Goal: Task Accomplishment & Management: Manage account settings

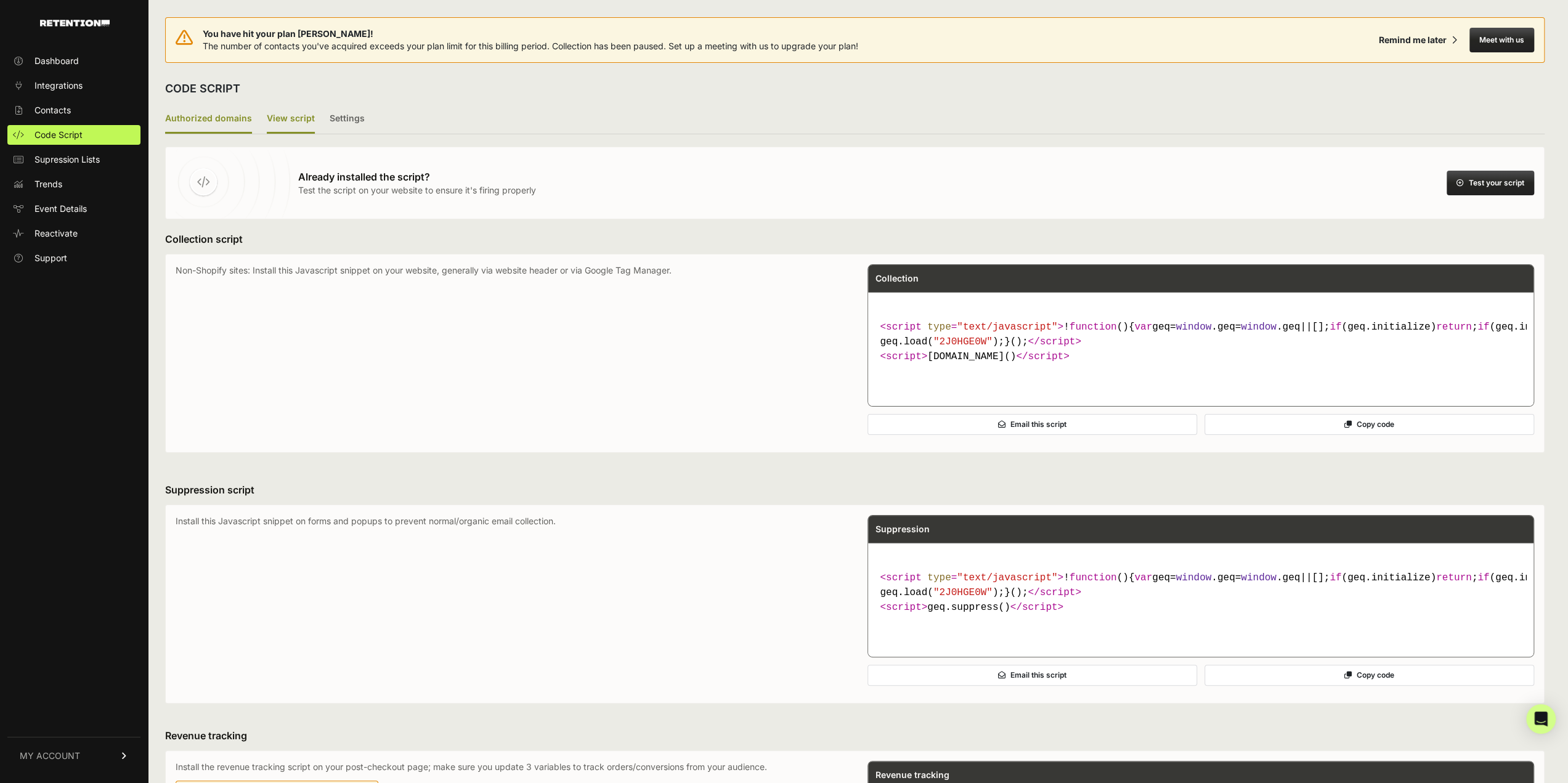
click at [219, 119] on label "Authorized domains" at bounding box center [208, 119] width 87 height 29
click at [0, 0] on input "Authorized domains" at bounding box center [0, 0] width 0 height 0
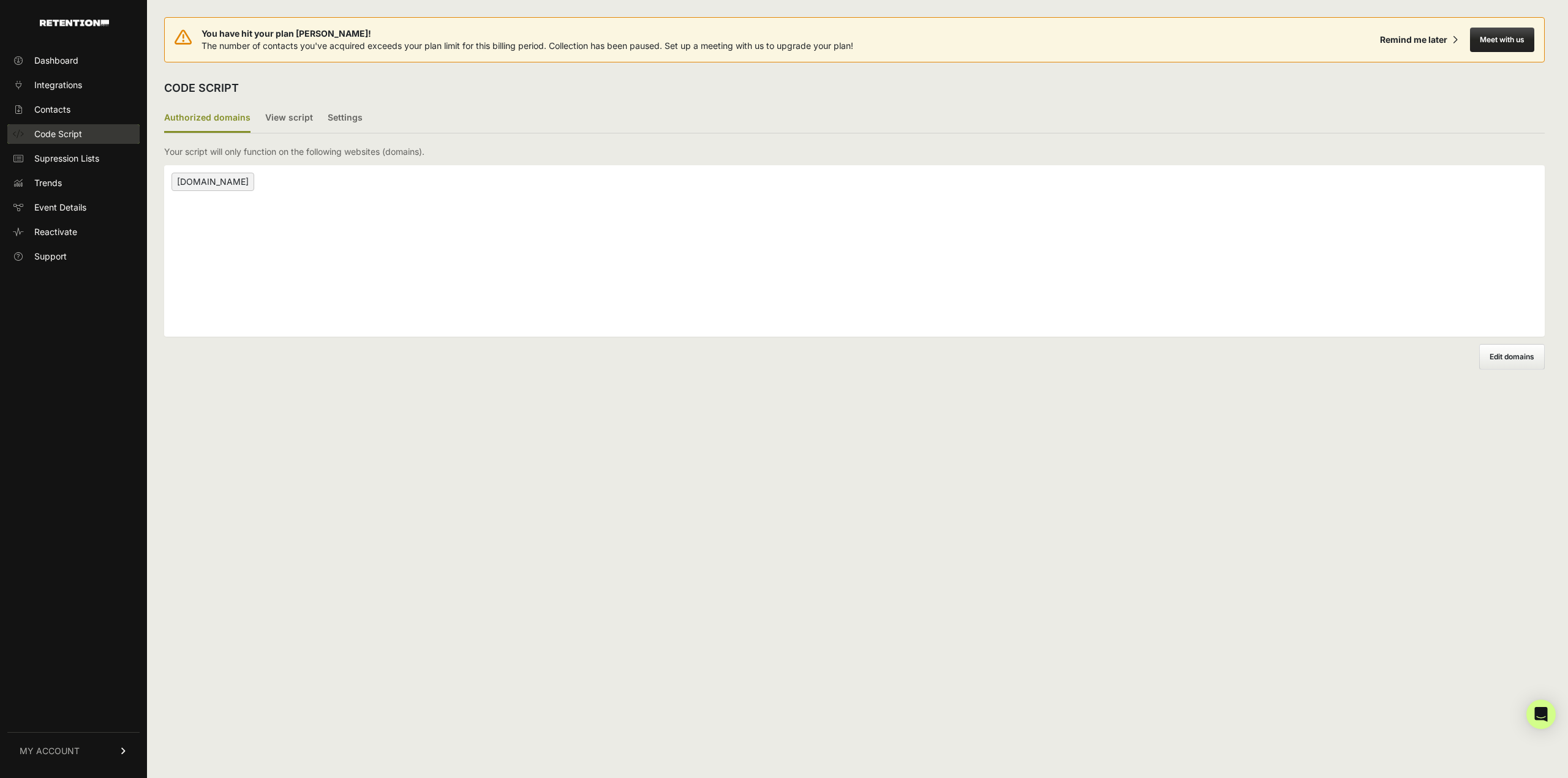
click at [63, 139] on span "Code Script" at bounding box center [58, 134] width 48 height 12
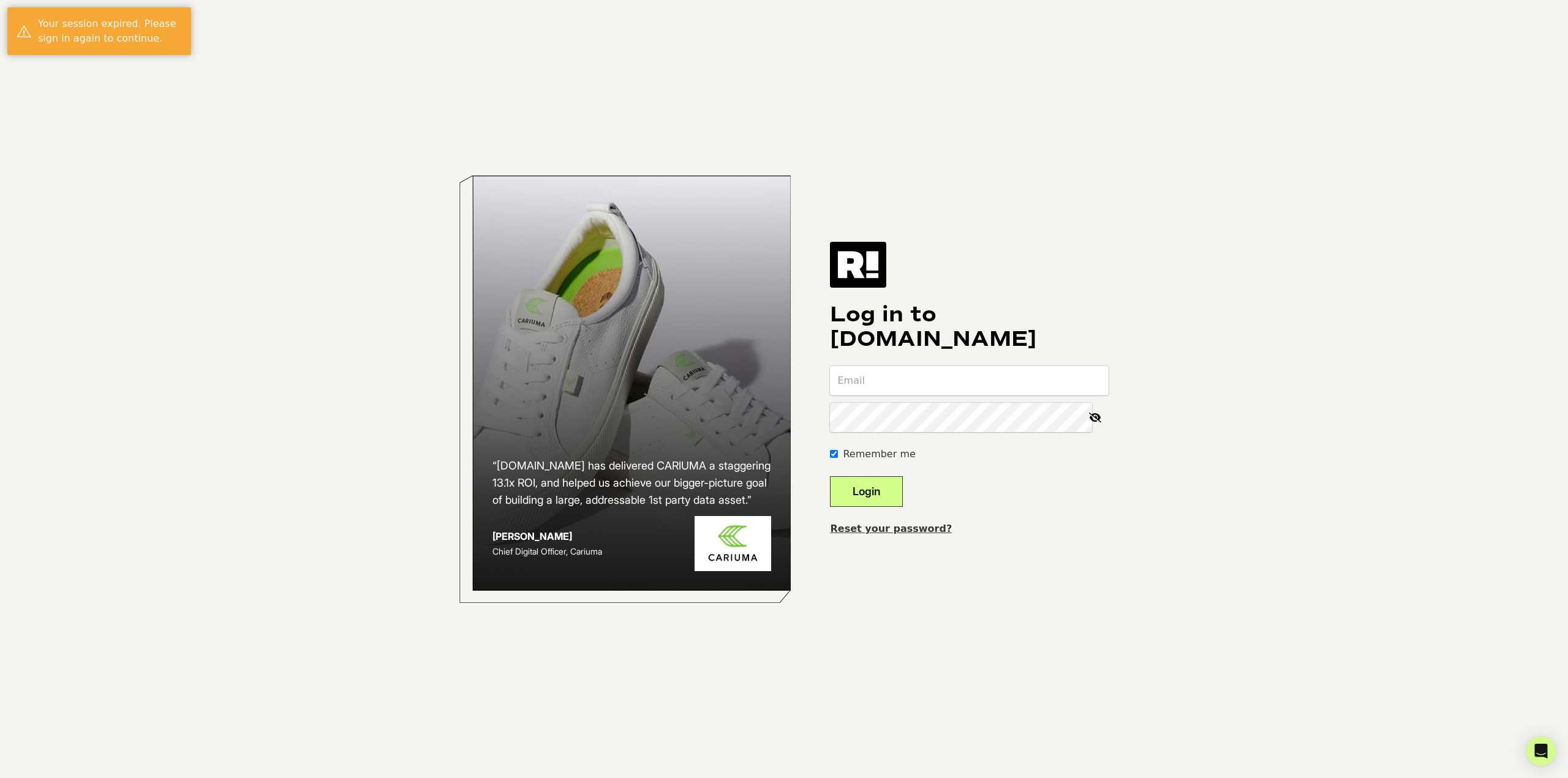
click at [1013, 382] on input "email" at bounding box center [969, 381] width 279 height 29
type input "[EMAIL_ADDRESS][DOMAIN_NAME]"
click at [830, 476] on button "Login" at bounding box center [866, 491] width 73 height 31
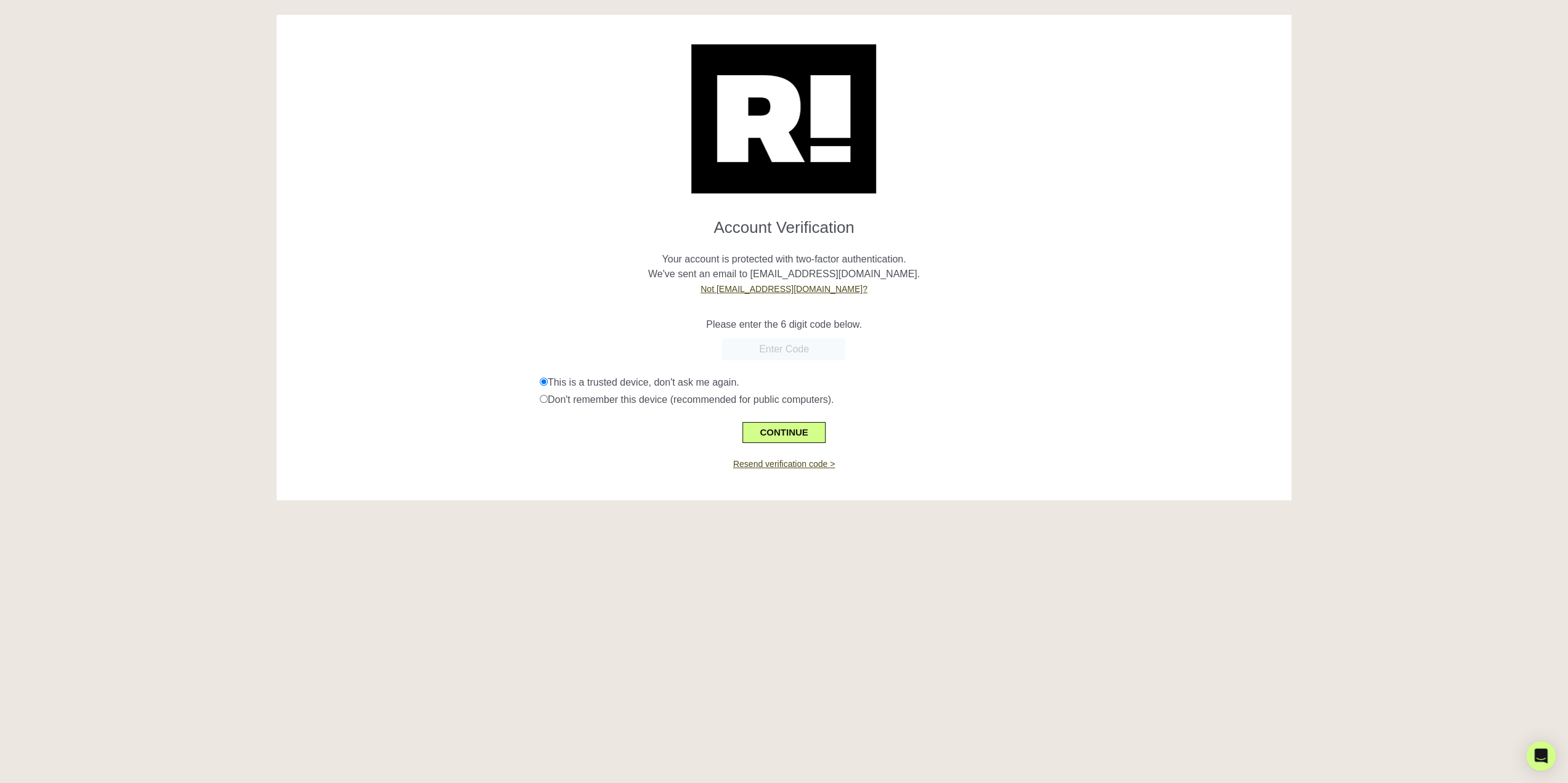
click at [824, 359] on input "text" at bounding box center [784, 350] width 123 height 22
paste input "789660"
type input "789660"
click at [816, 431] on button "CONTINUE" at bounding box center [783, 433] width 83 height 21
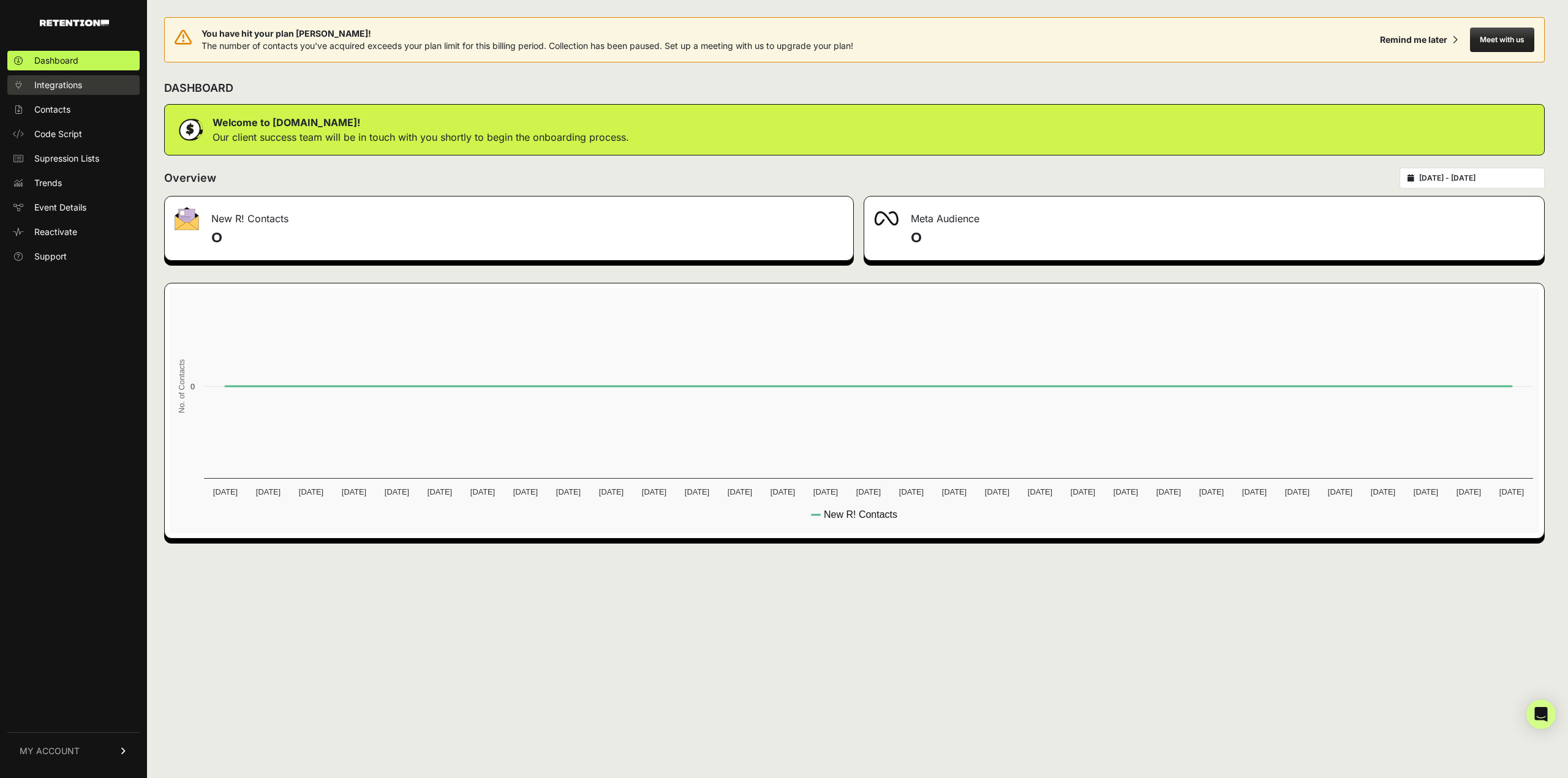
click at [66, 88] on span "Integrations" at bounding box center [58, 85] width 48 height 12
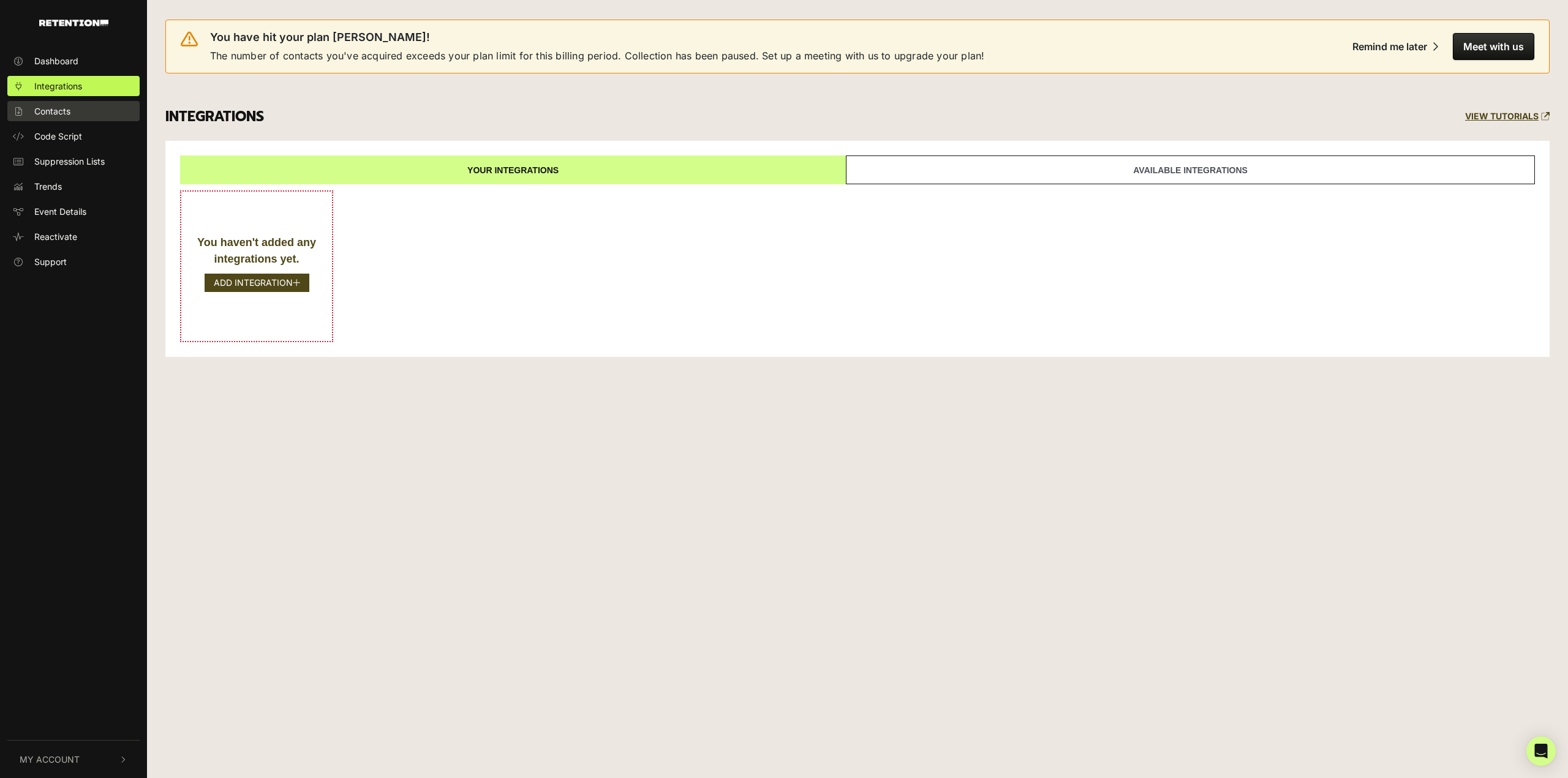
click at [64, 115] on span "Contacts" at bounding box center [52, 111] width 36 height 13
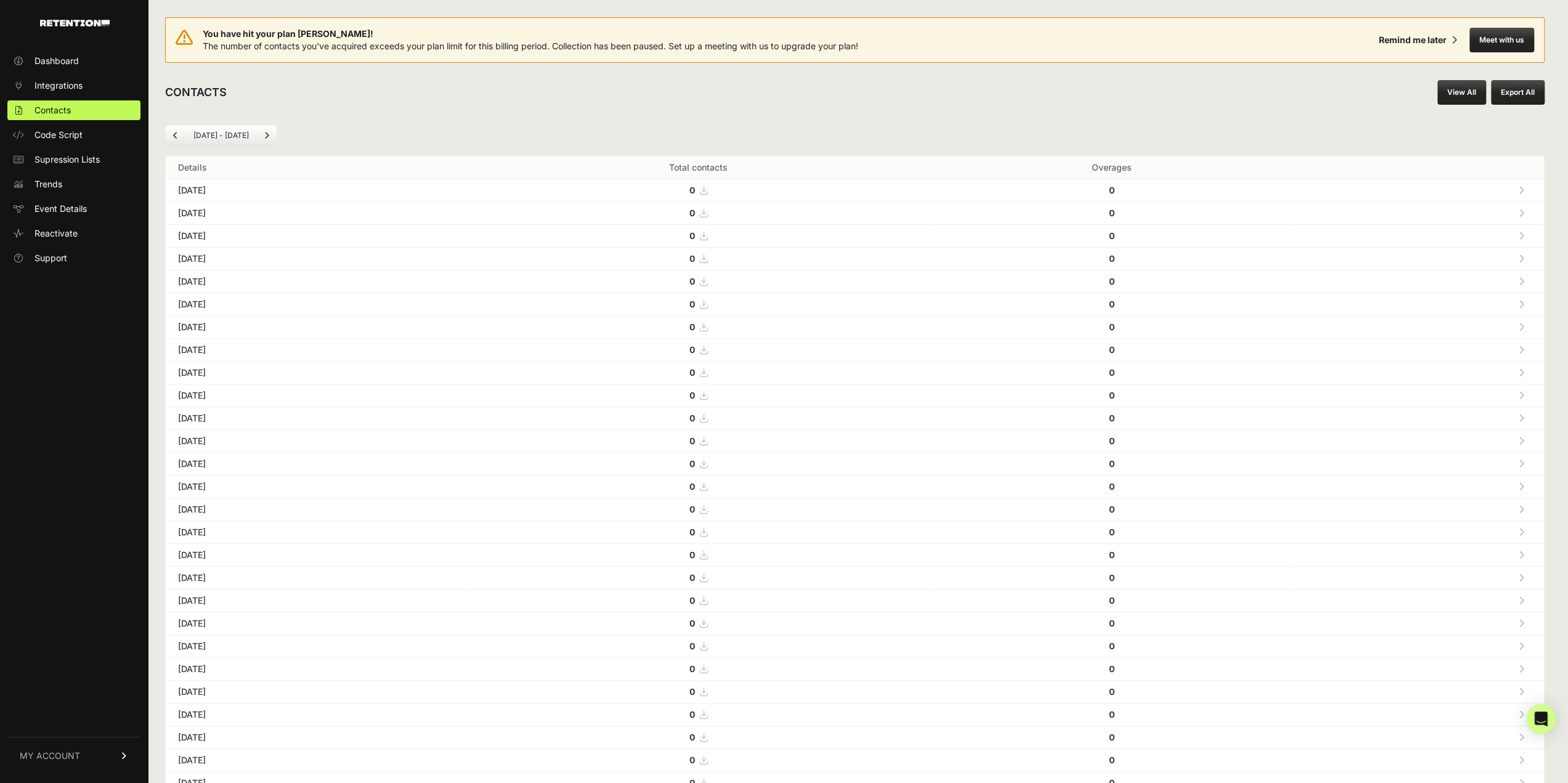
click at [68, 137] on span "Code Script" at bounding box center [59, 135] width 48 height 12
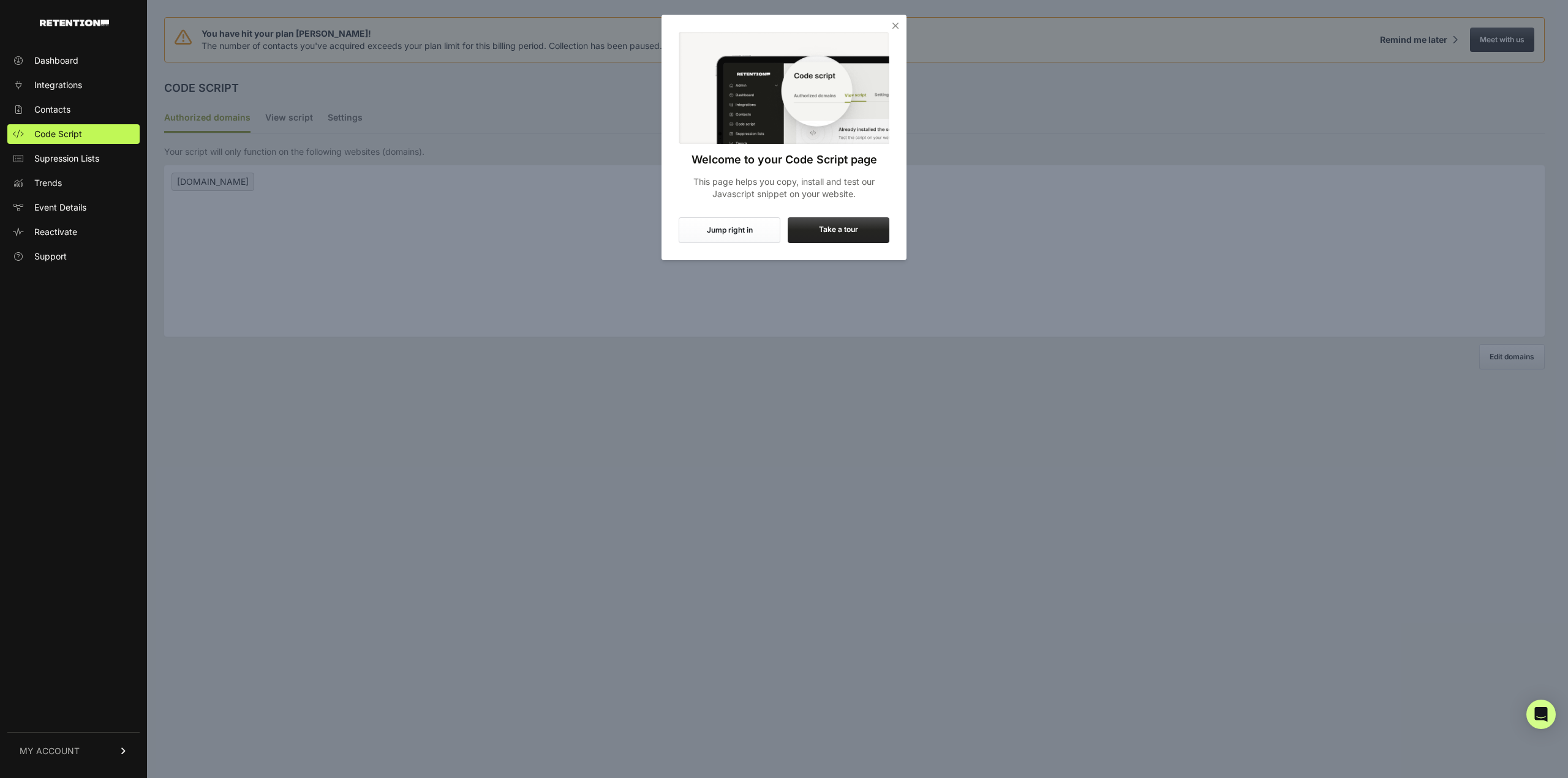
click at [894, 25] on icon "Close" at bounding box center [895, 26] width 12 height 12
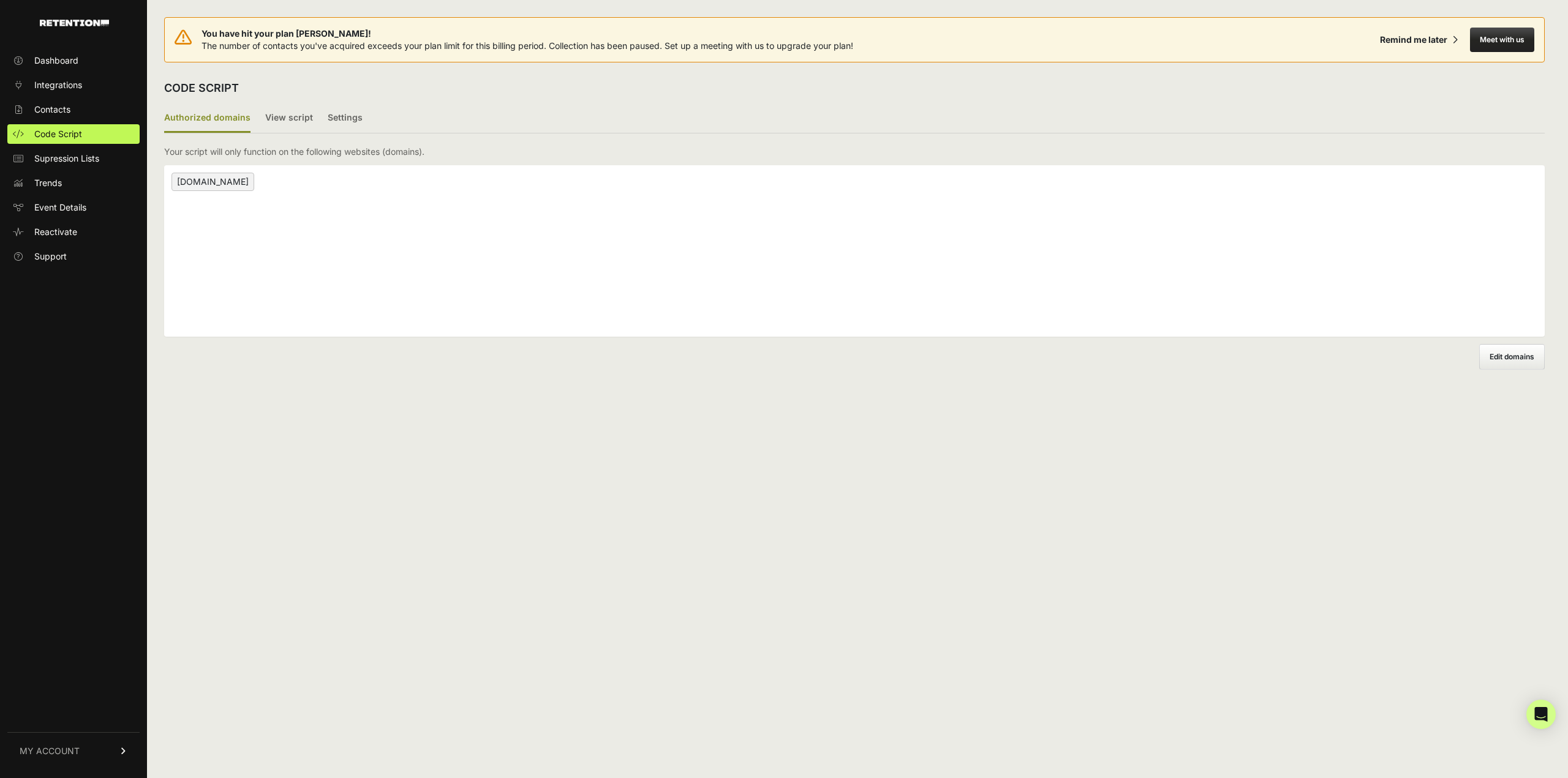
click at [195, 180] on span "cruises.com" at bounding box center [212, 182] width 83 height 18
click at [258, 177] on div "cruises.com" at bounding box center [854, 250] width 1380 height 171
click at [61, 750] on span "MY ACCOUNT" at bounding box center [50, 751] width 60 height 12
click at [69, 638] on span "Account Details" at bounding box center [66, 637] width 63 height 12
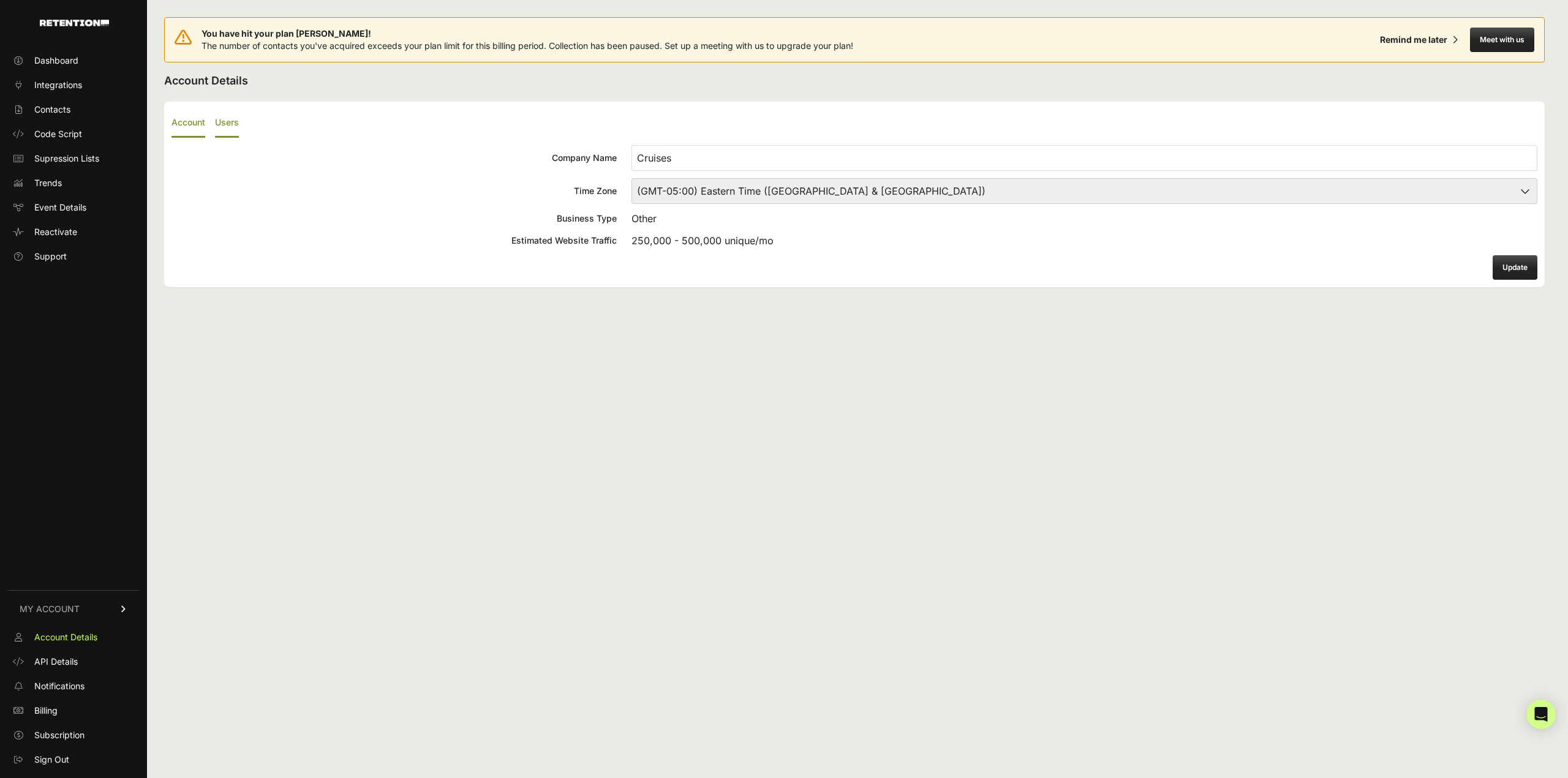
click at [236, 120] on label "Users" at bounding box center [226, 123] width 24 height 29
click at [0, 0] on input "Users" at bounding box center [0, 0] width 0 height 0
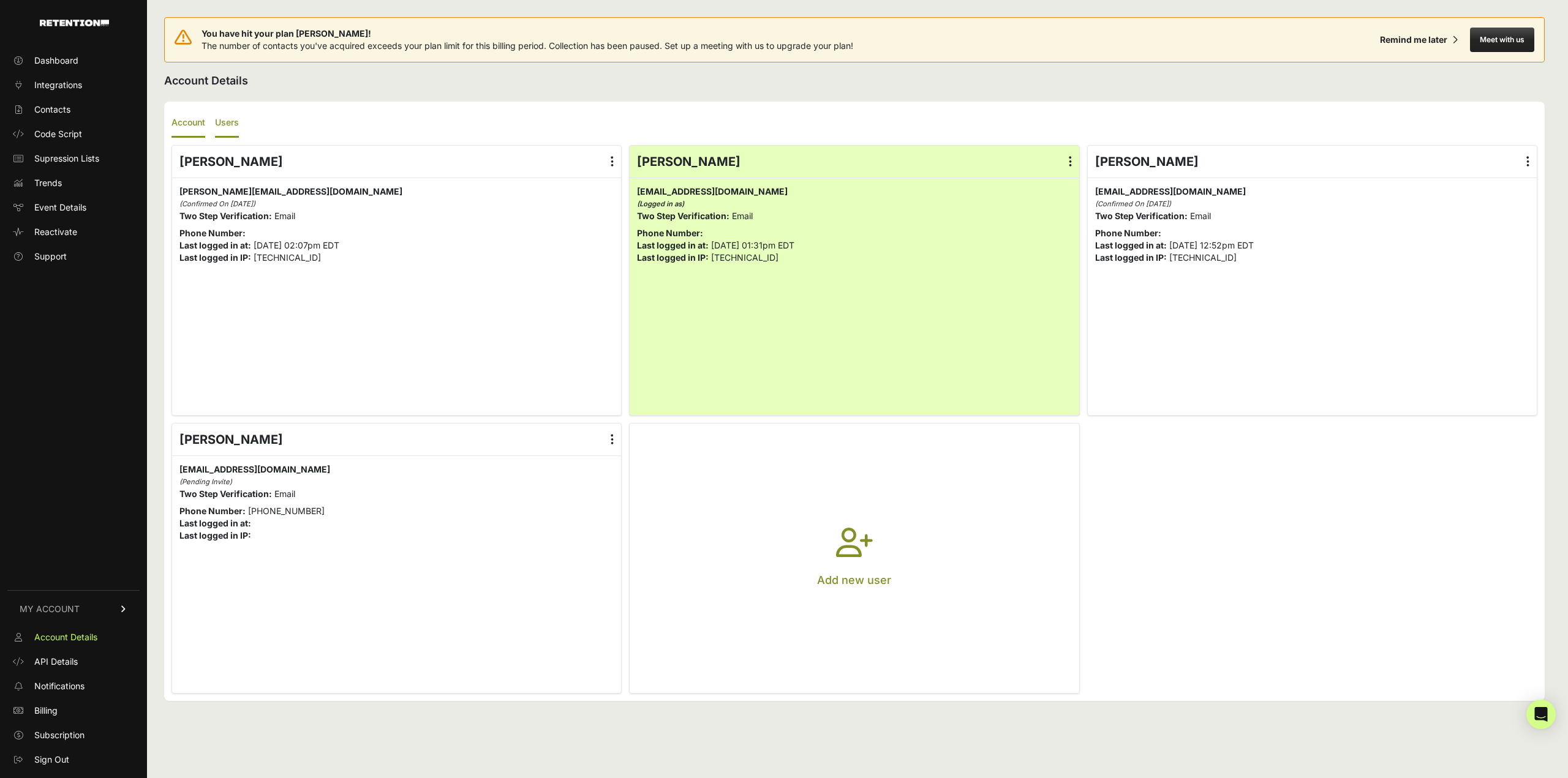
click at [185, 120] on label "Account" at bounding box center [188, 123] width 34 height 29
click at [0, 0] on input "Account" at bounding box center [0, 0] width 0 height 0
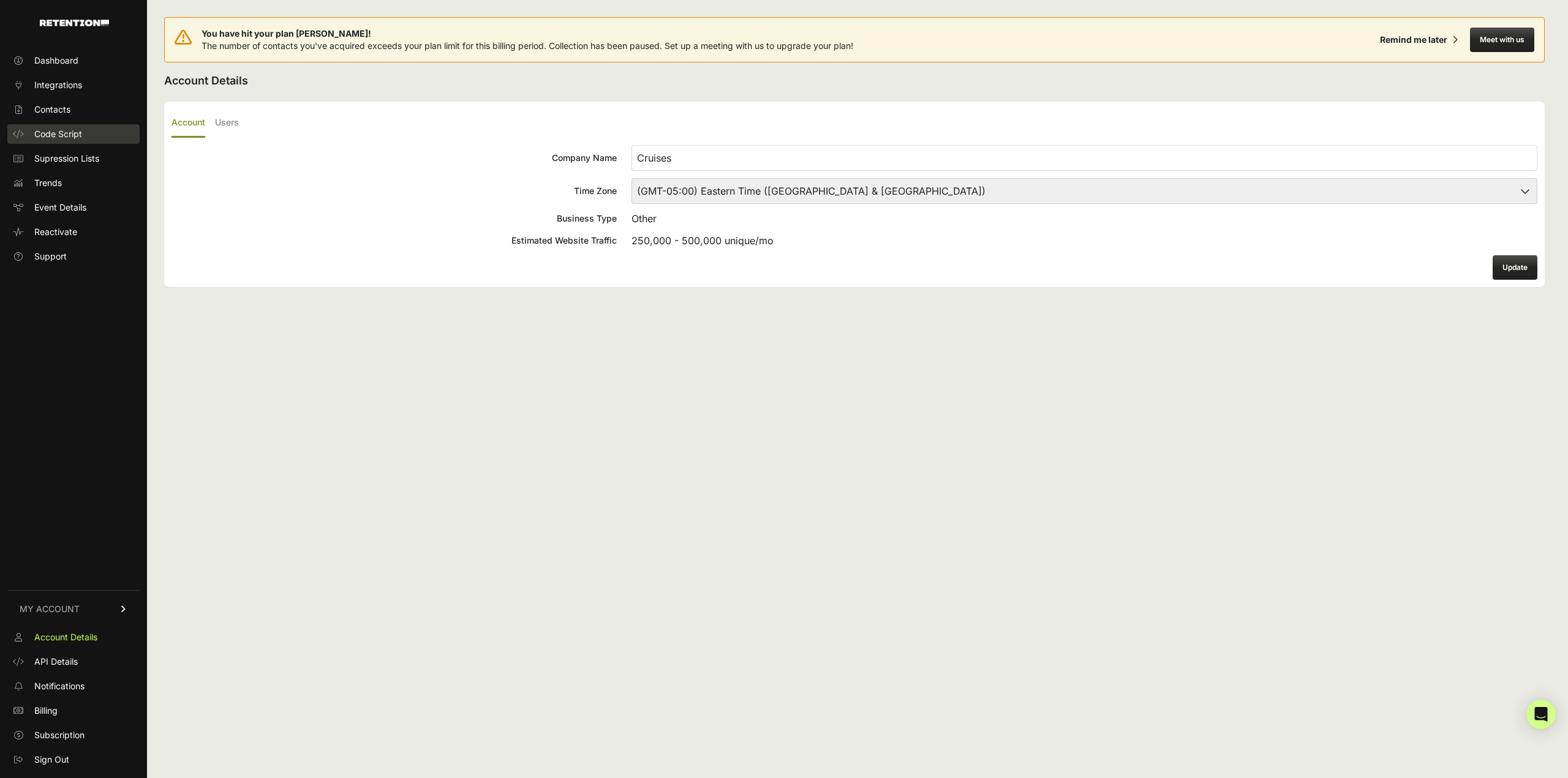
click at [72, 136] on span "Code Script" at bounding box center [58, 134] width 48 height 12
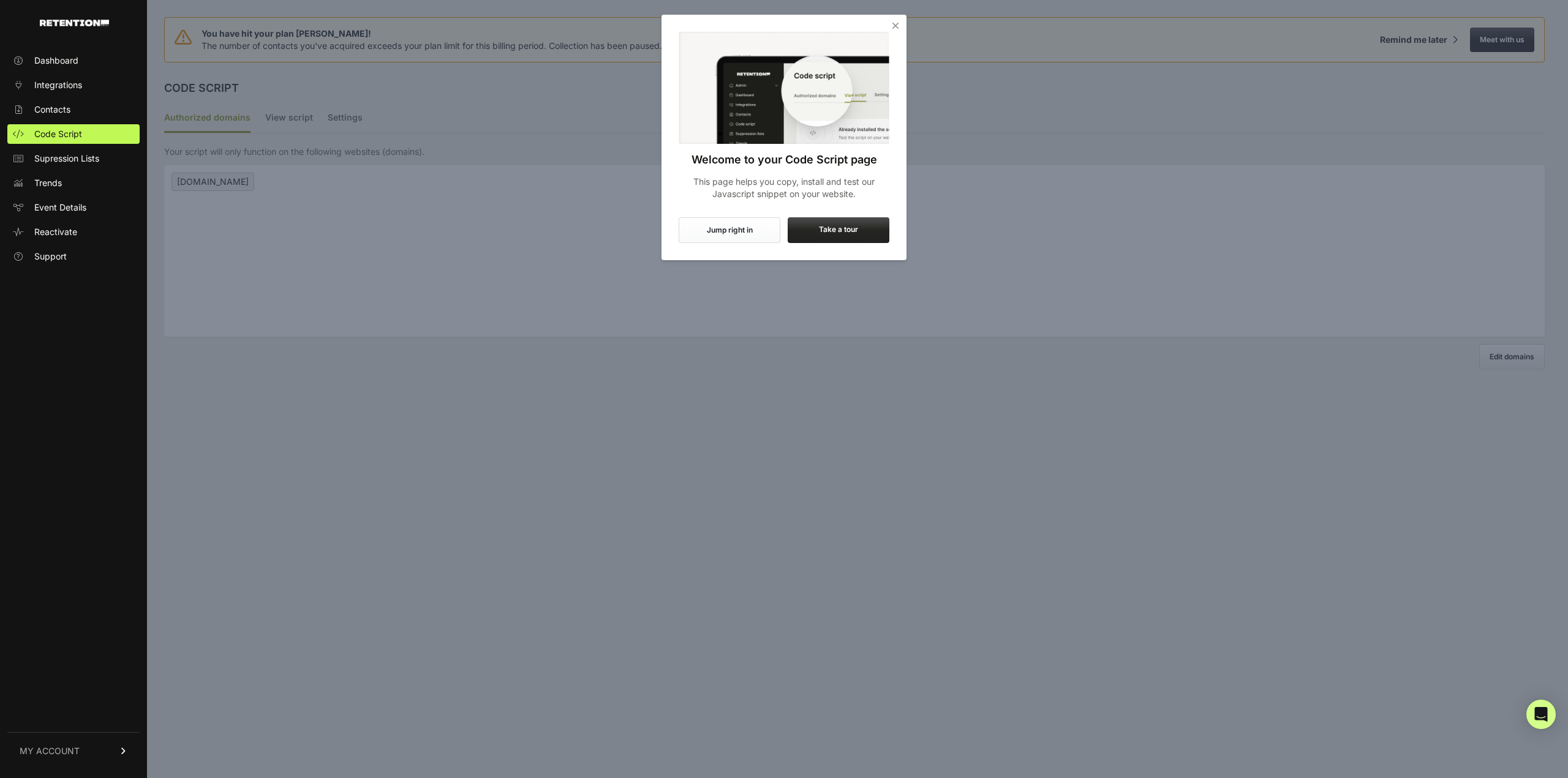
click at [900, 28] on icon "Close" at bounding box center [895, 26] width 12 height 12
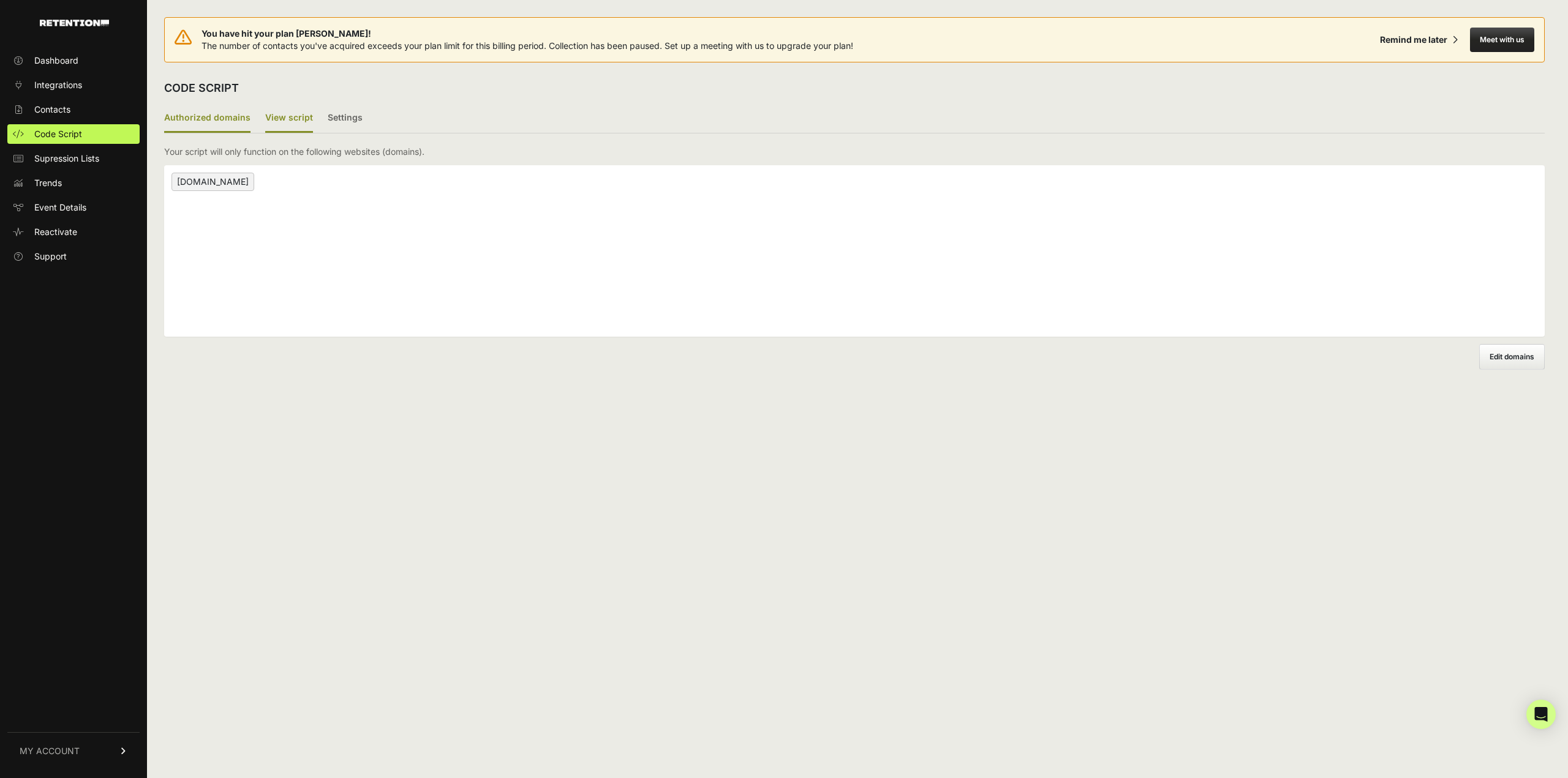
click at [290, 116] on label "View script" at bounding box center [289, 118] width 48 height 29
click at [0, 0] on input "View script" at bounding box center [0, 0] width 0 height 0
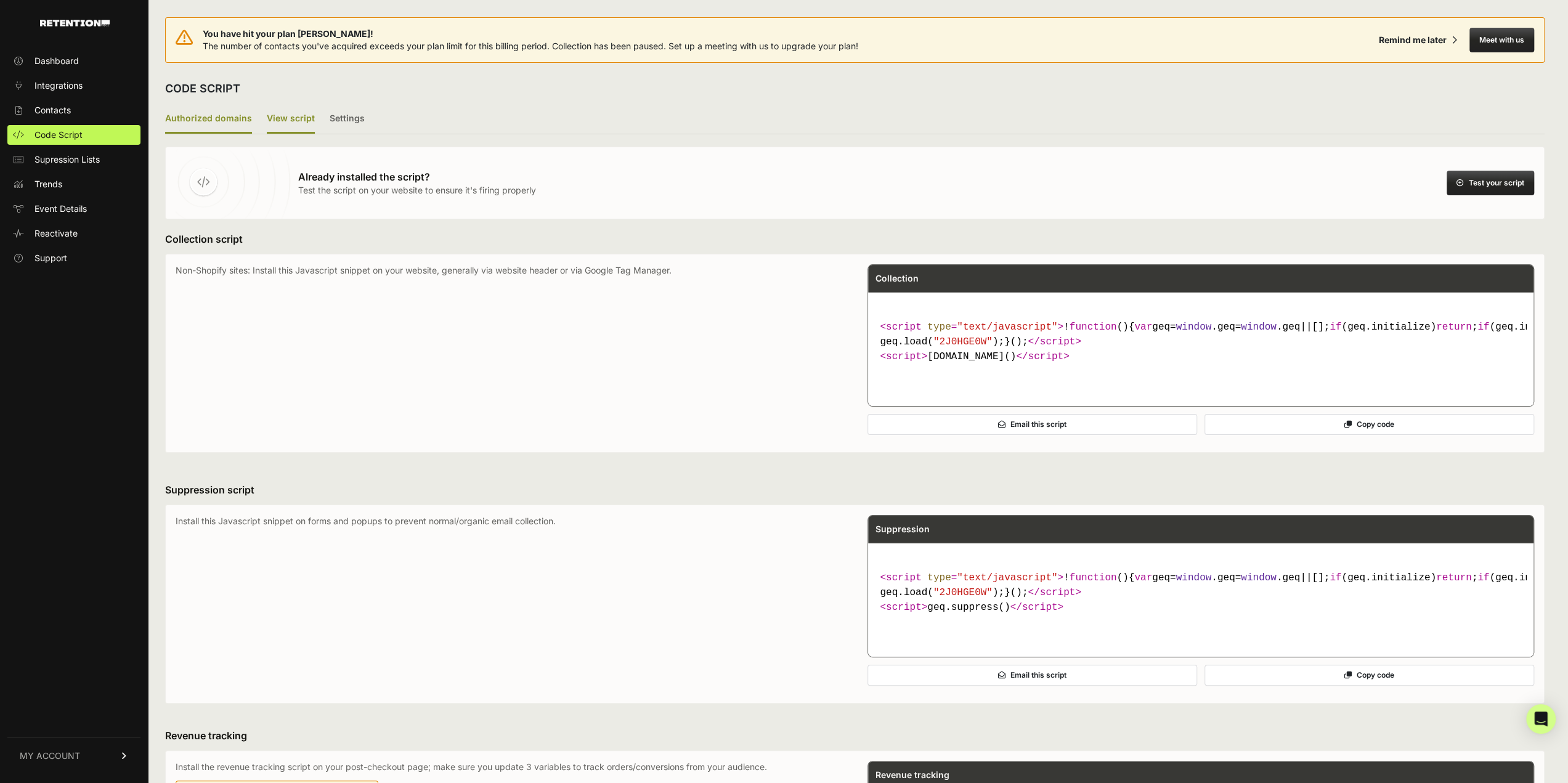
click at [209, 115] on label "Authorized domains" at bounding box center [208, 119] width 87 height 29
click at [0, 0] on input "Authorized domains" at bounding box center [0, 0] width 0 height 0
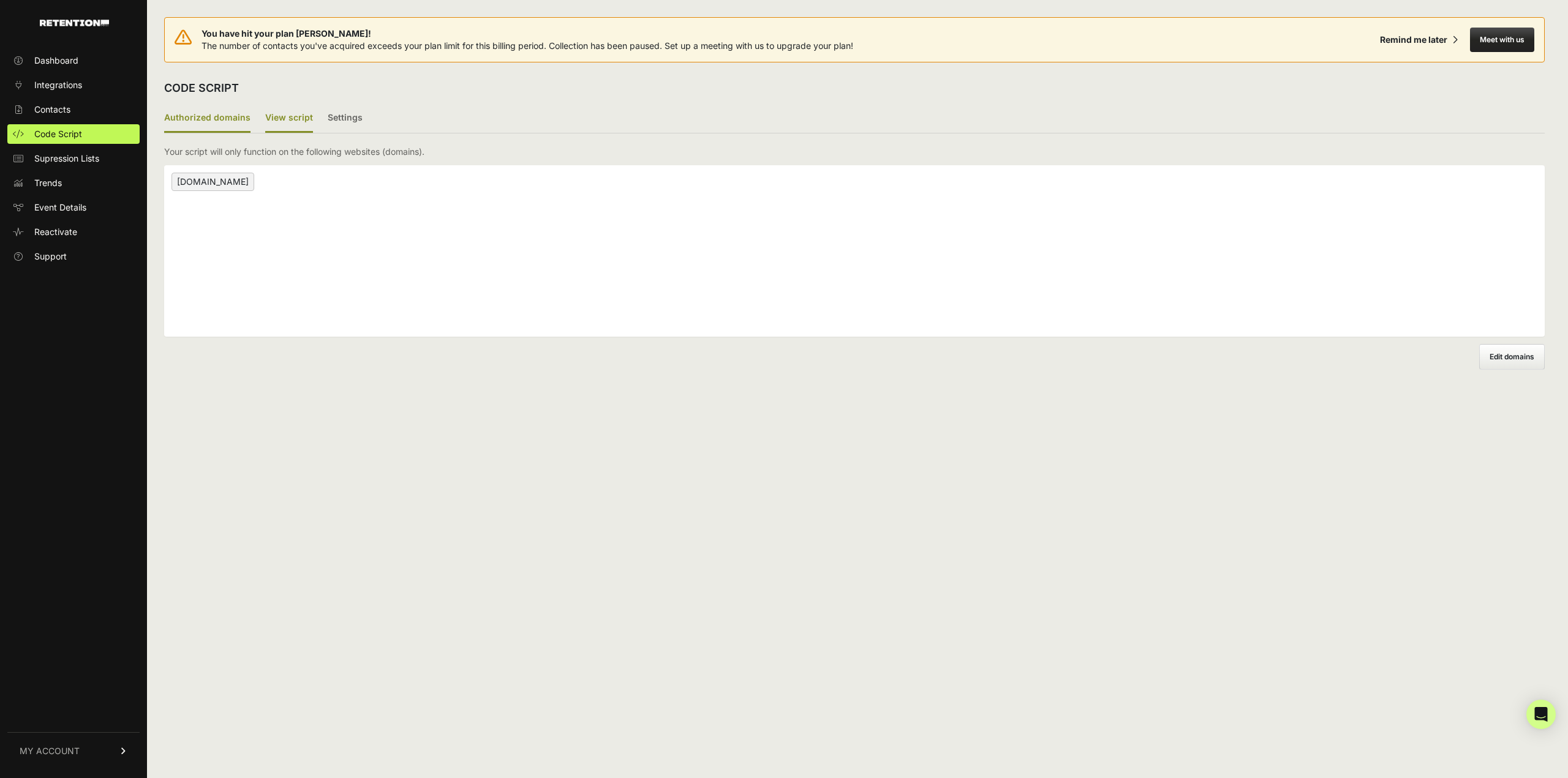
click at [280, 116] on label "View script" at bounding box center [289, 118] width 48 height 29
click at [0, 0] on input "View script" at bounding box center [0, 0] width 0 height 0
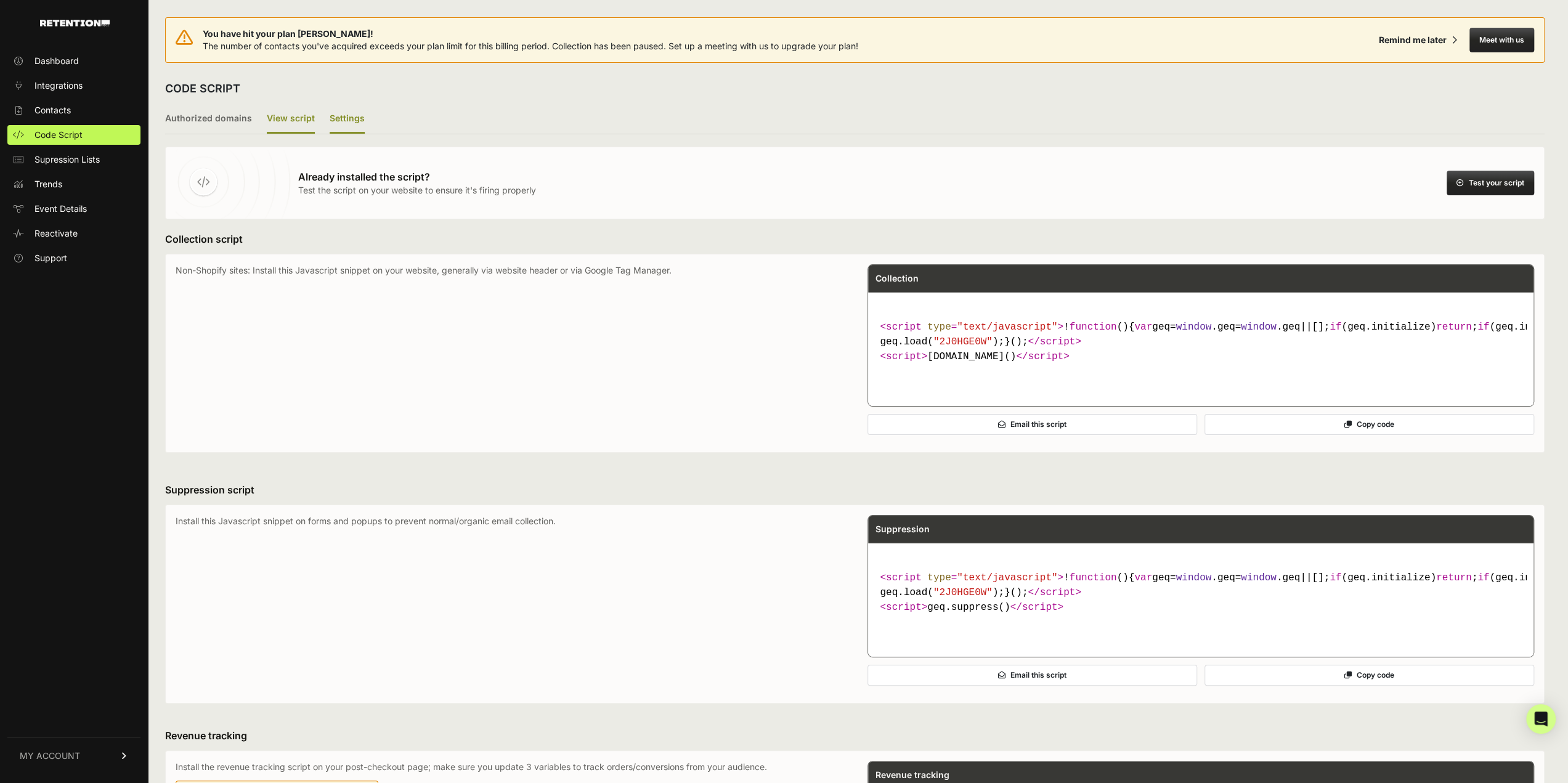
click at [340, 118] on label "Settings" at bounding box center [347, 119] width 35 height 29
click at [0, 0] on input "Settings" at bounding box center [0, 0] width 0 height 0
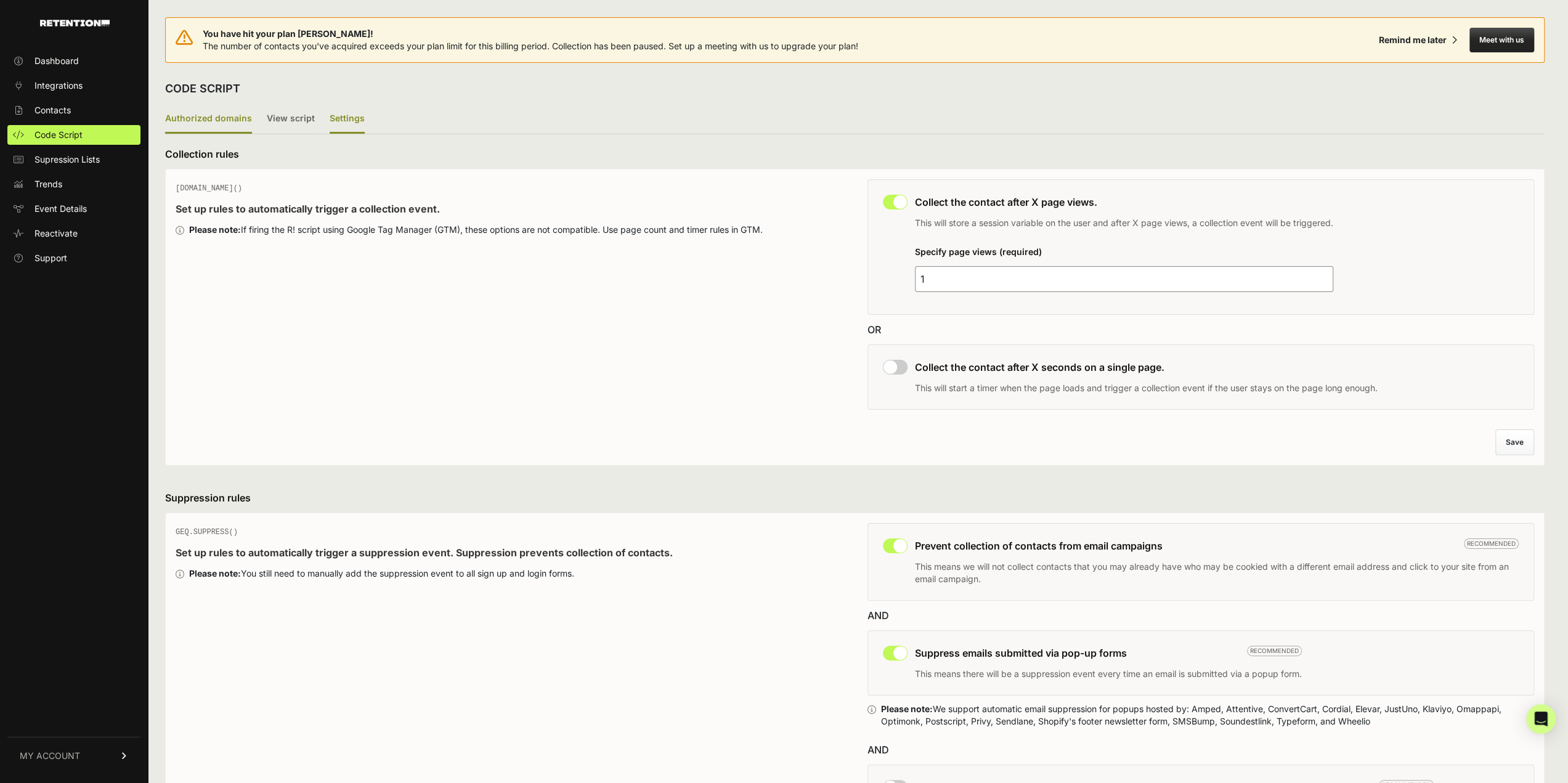
click at [214, 115] on label "Authorized domains" at bounding box center [208, 119] width 87 height 29
click at [0, 0] on input "Authorized domains" at bounding box center [0, 0] width 0 height 0
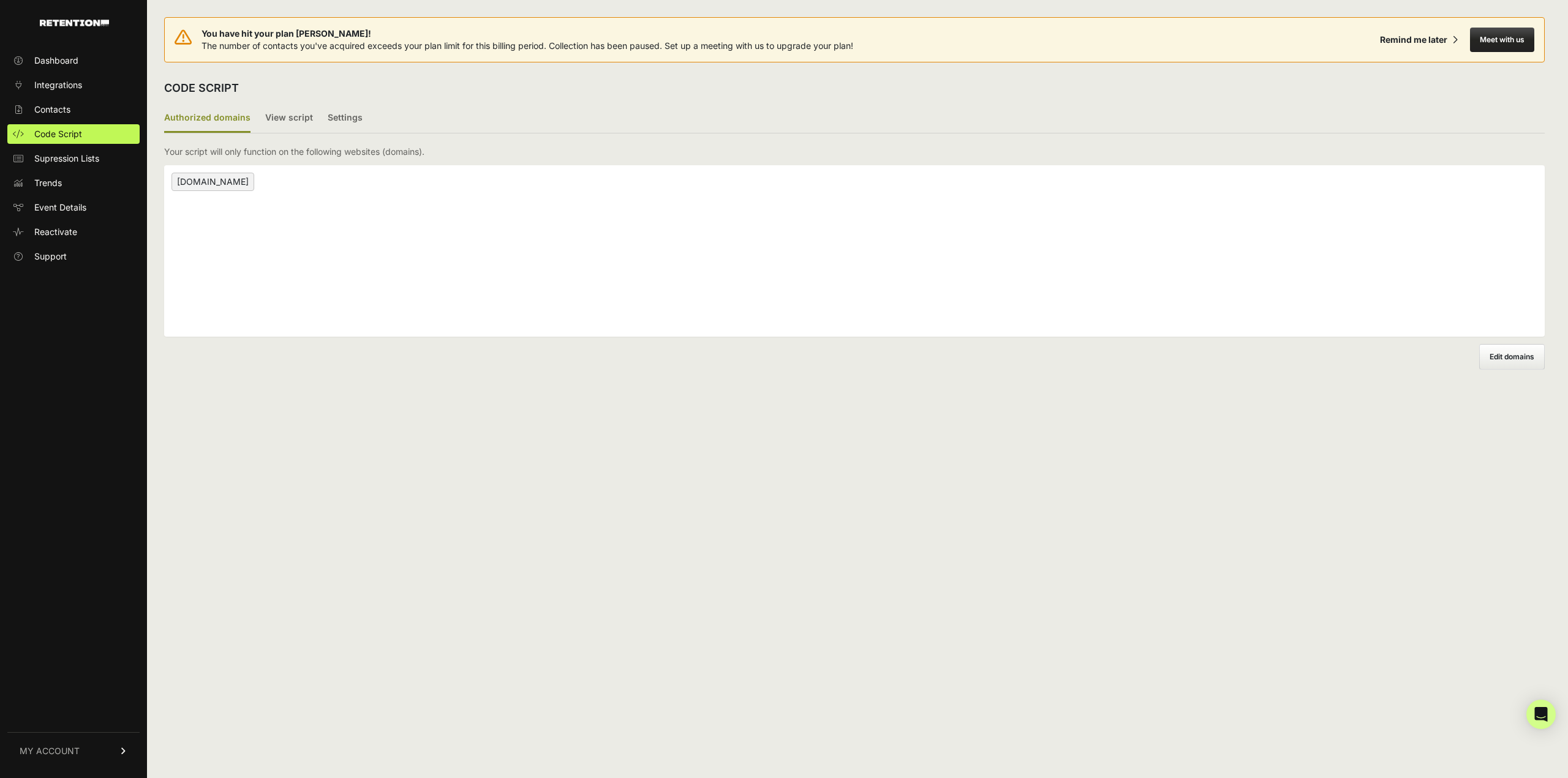
click at [63, 753] on span "MY ACCOUNT" at bounding box center [50, 751] width 60 height 12
click at [1413, 42] on div "Remind me later" at bounding box center [1413, 40] width 68 height 12
